Goal: Communication & Community: Connect with others

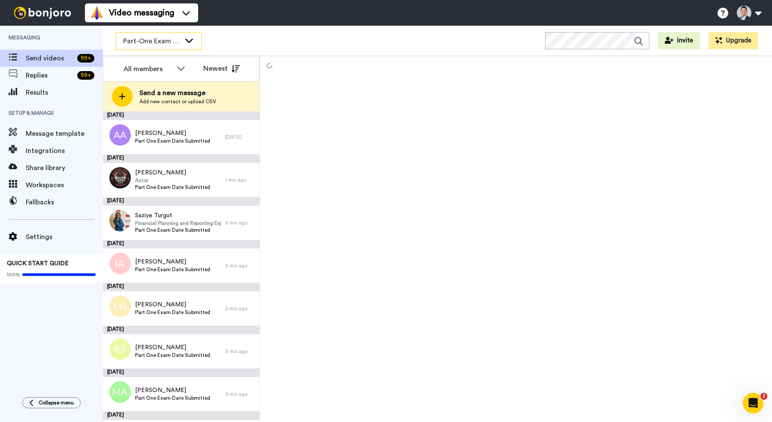
click at [185, 43] on icon at bounding box center [189, 40] width 10 height 9
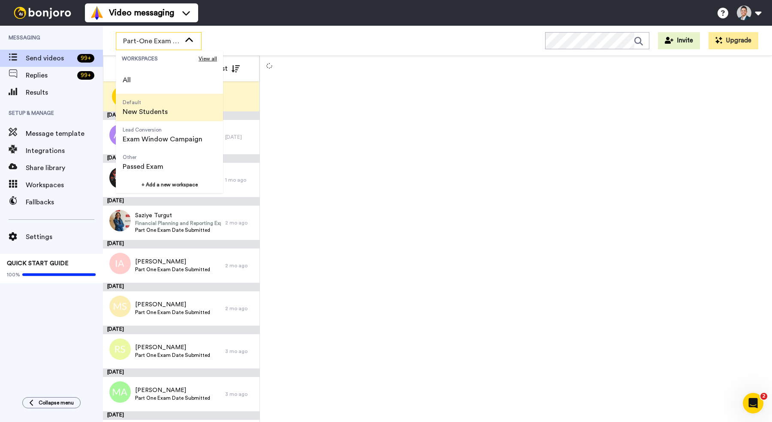
click at [177, 116] on li "Default New Students" at bounding box center [169, 107] width 107 height 27
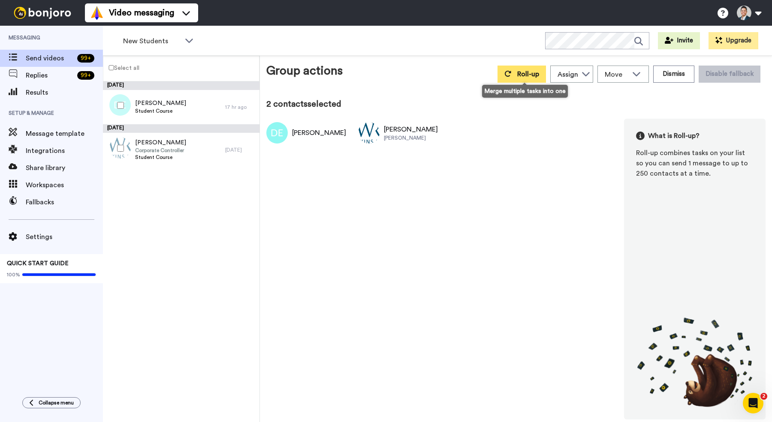
click at [522, 77] on span "Roll-up" at bounding box center [528, 74] width 22 height 7
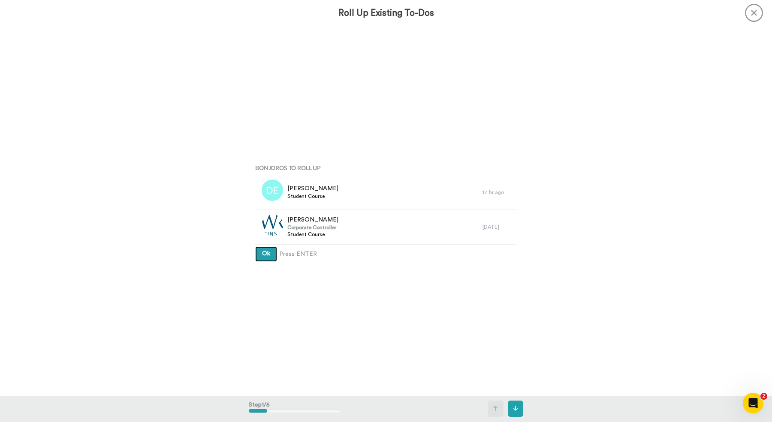
click at [262, 256] on span "Ok" at bounding box center [266, 254] width 8 height 6
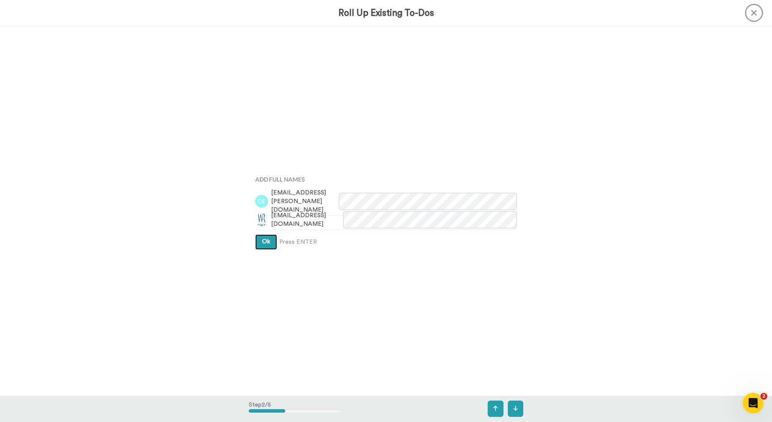
click at [264, 243] on span "Ok" at bounding box center [266, 242] width 8 height 6
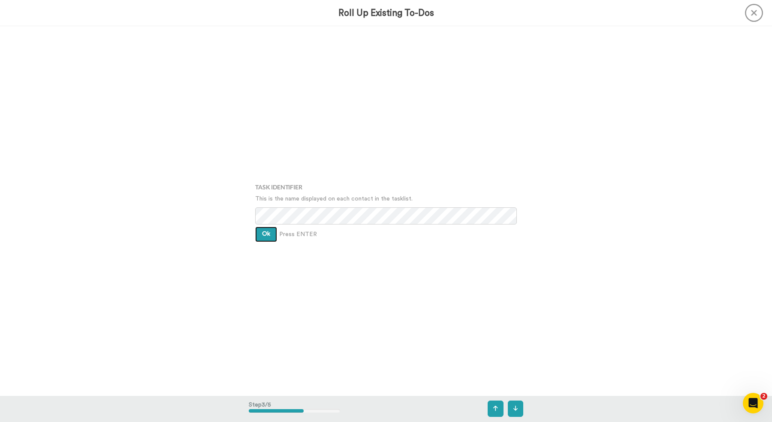
click at [264, 237] on span "Ok" at bounding box center [266, 234] width 8 height 6
click at [264, 228] on span "Ok" at bounding box center [266, 228] width 8 height 6
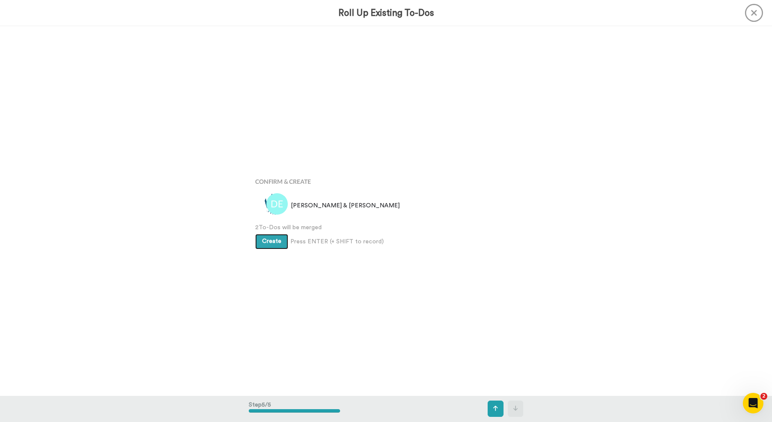
scroll to position [1478, 0]
click at [268, 243] on span "Create" at bounding box center [271, 241] width 19 height 6
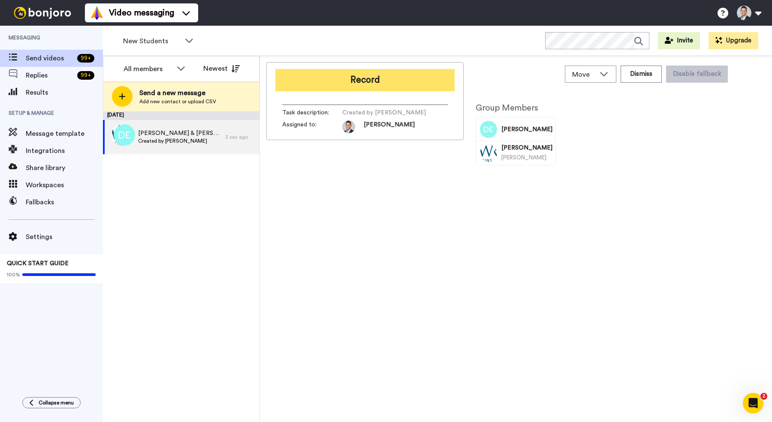
click at [381, 88] on button "Record" at bounding box center [364, 80] width 179 height 22
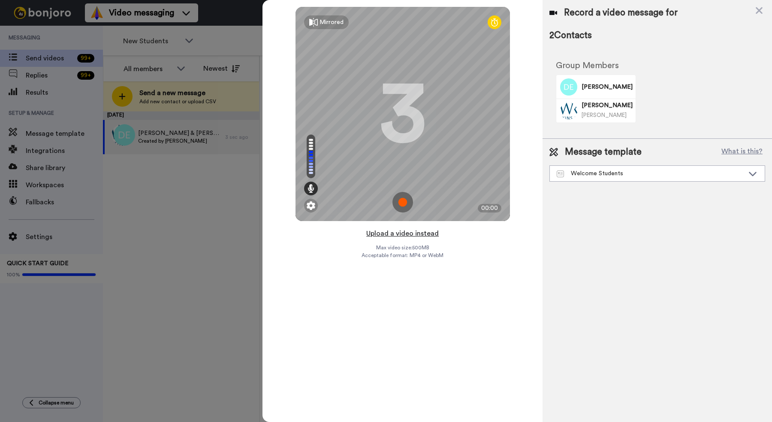
click at [408, 234] on button "Upload a video instead" at bounding box center [402, 233] width 78 height 11
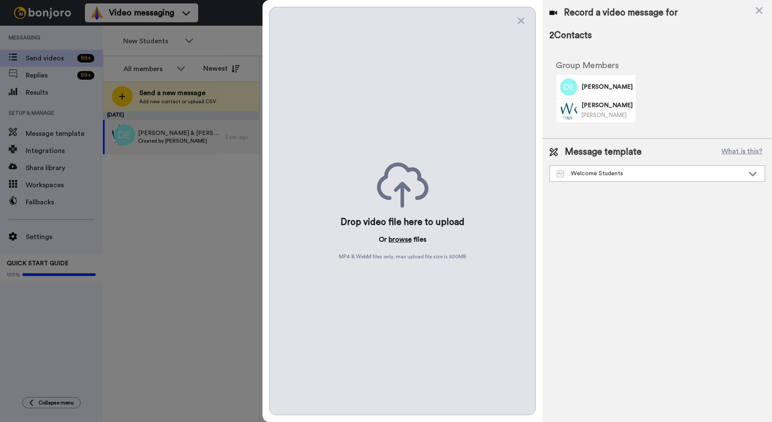
click at [402, 241] on button "browse" at bounding box center [399, 239] width 23 height 10
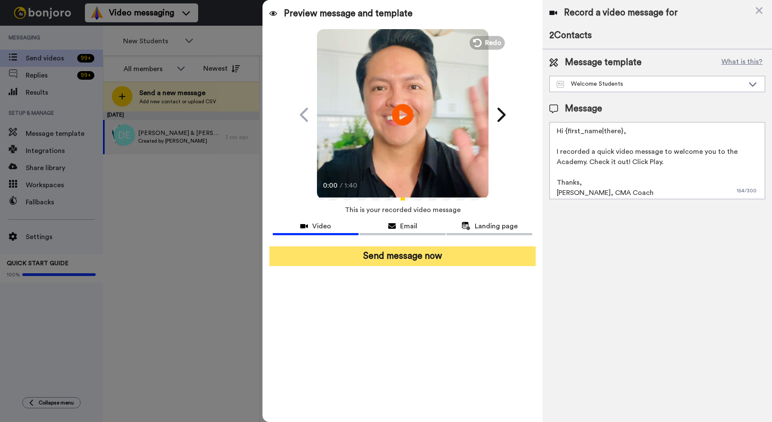
click at [377, 252] on button "Send message now" at bounding box center [402, 256] width 266 height 20
